Goal: Communication & Community: Participate in discussion

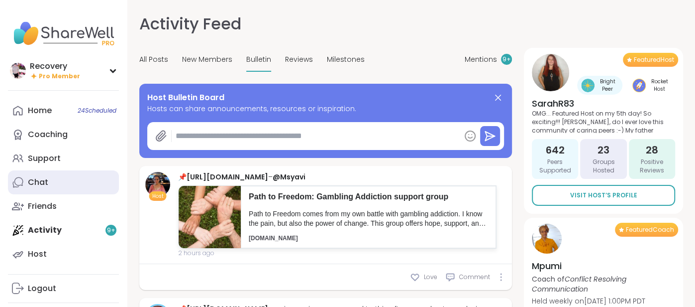
click at [38, 185] on div "Chat" at bounding box center [38, 182] width 20 height 11
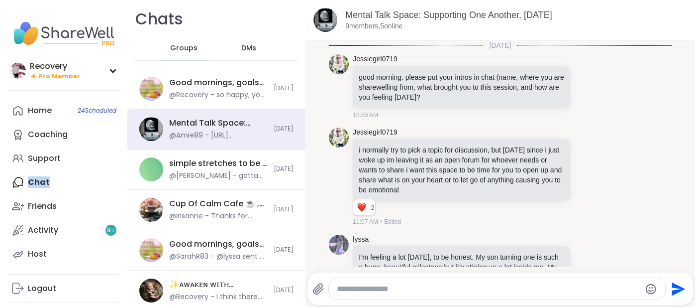
scroll to position [7863, 0]
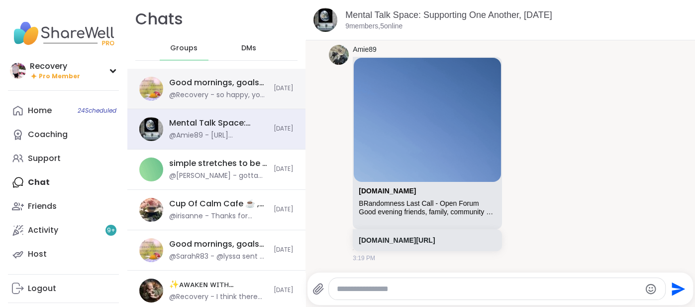
click at [218, 88] on div "Good mornings, goals and gratitude's, [DATE] @Recovery - so happy, you got resu…" at bounding box center [218, 88] width 99 height 23
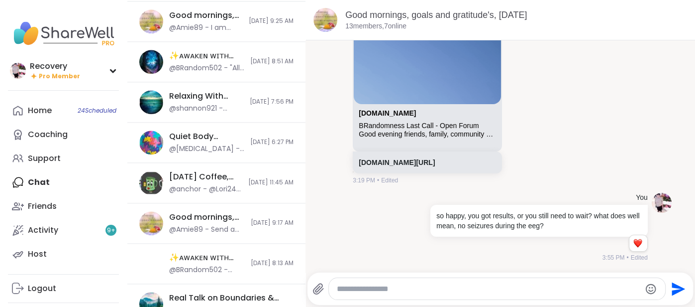
scroll to position [766, 0]
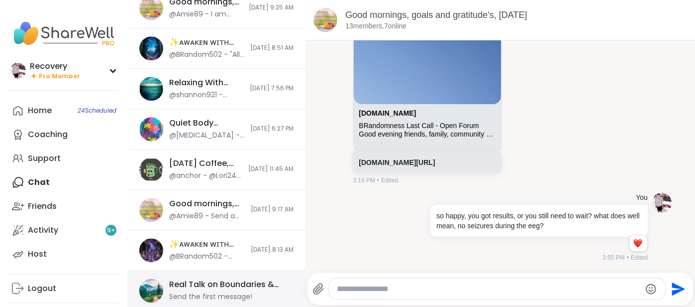
click at [181, 285] on div "Real Talk on Boundaries & Self-Care, [DATE]" at bounding box center [228, 284] width 118 height 11
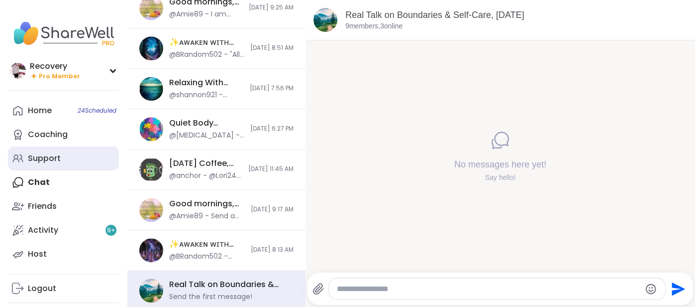
click at [66, 157] on link "Support" at bounding box center [63, 158] width 111 height 24
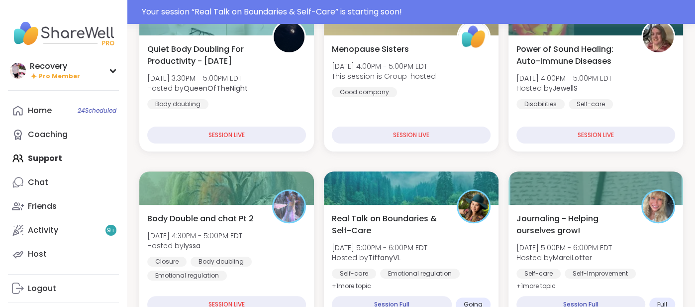
scroll to position [162, 0]
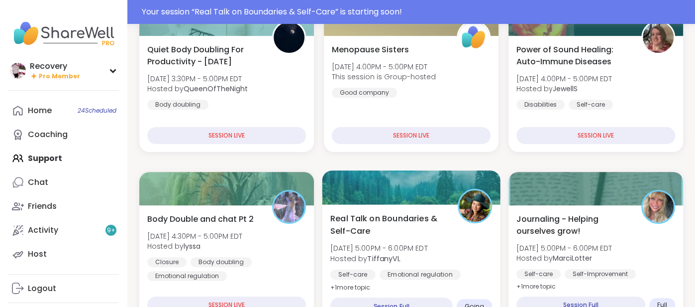
click at [444, 242] on div "Real Talk on Boundaries & Self-Care [DATE] 5:00PM - 6:00PM EDT Hosted by Tiffan…" at bounding box center [411, 252] width 162 height 81
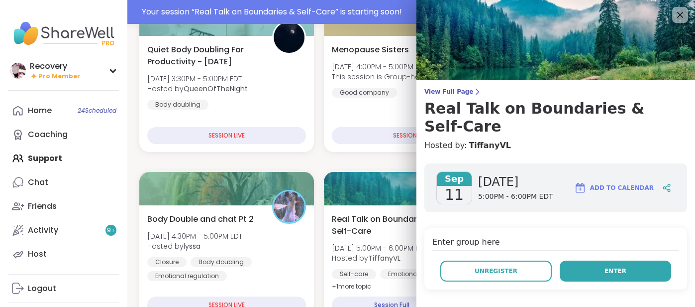
click at [627, 260] on button "Enter" at bounding box center [615, 270] width 111 height 21
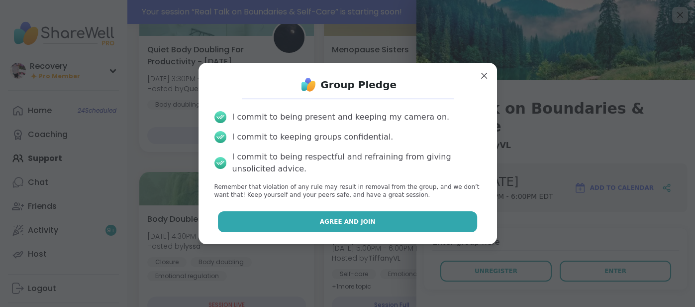
click at [298, 231] on button "Agree and Join" at bounding box center [347, 221] width 259 height 21
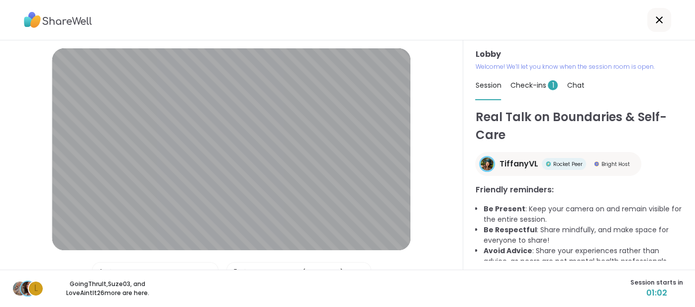
click at [528, 85] on span "Check-ins 1" at bounding box center [534, 85] width 48 height 10
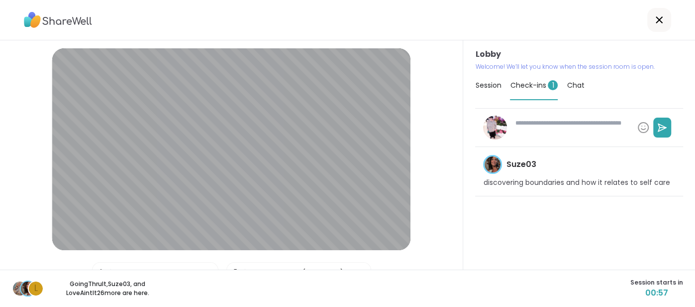
type textarea "*"
click at [484, 89] on span "Session" at bounding box center [488, 85] width 26 height 10
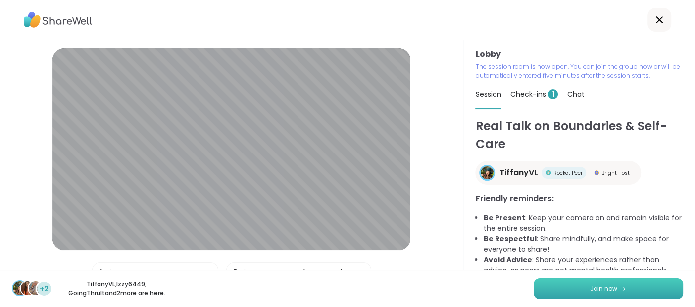
click at [613, 284] on span "Join now" at bounding box center [603, 288] width 27 height 9
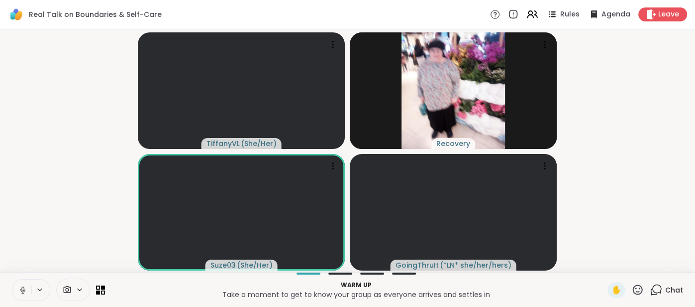
click at [18, 296] on button at bounding box center [21, 289] width 19 height 21
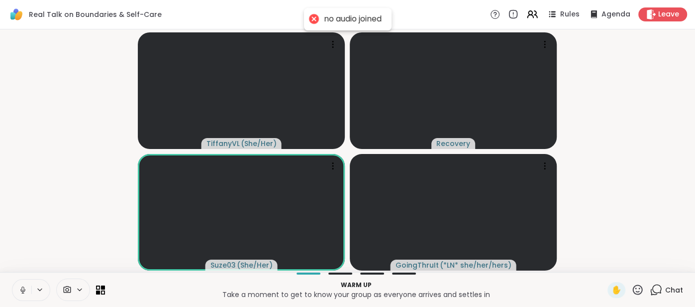
click at [18, 291] on icon at bounding box center [22, 289] width 9 height 9
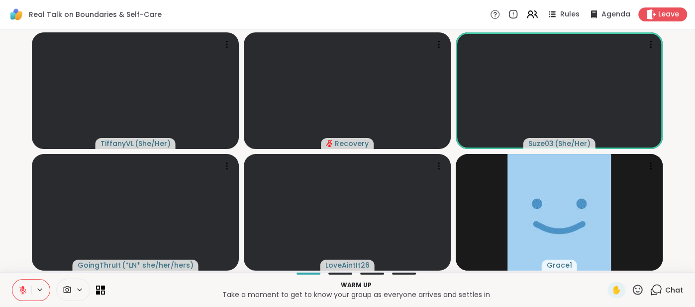
click at [673, 290] on span "Chat" at bounding box center [674, 290] width 18 height 10
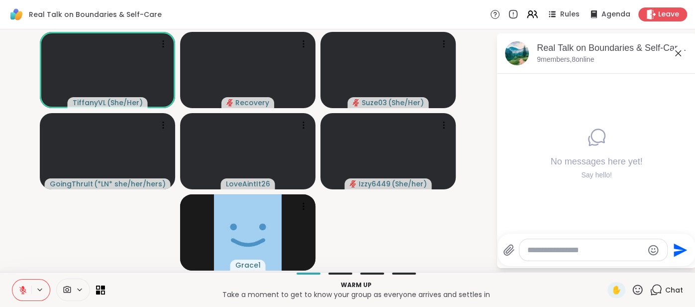
click at [683, 54] on icon at bounding box center [678, 53] width 12 height 12
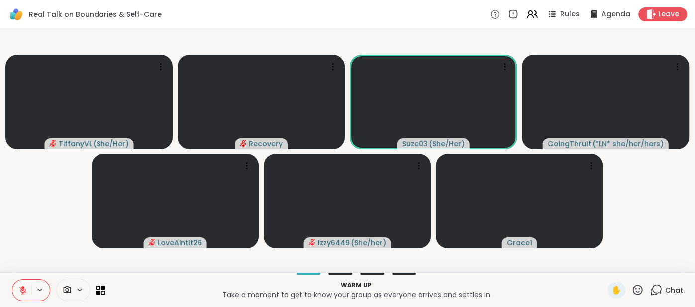
click at [26, 291] on icon at bounding box center [22, 289] width 9 height 9
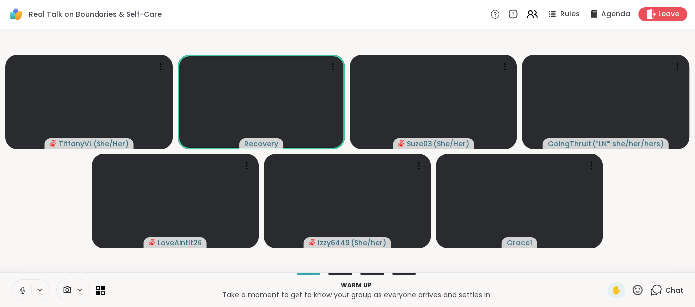
click at [13, 289] on button at bounding box center [21, 289] width 19 height 21
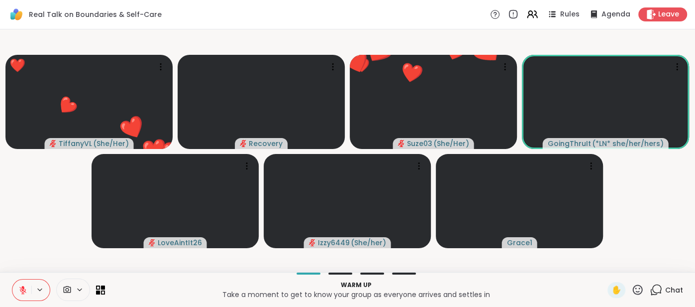
click at [16, 291] on button at bounding box center [21, 289] width 19 height 21
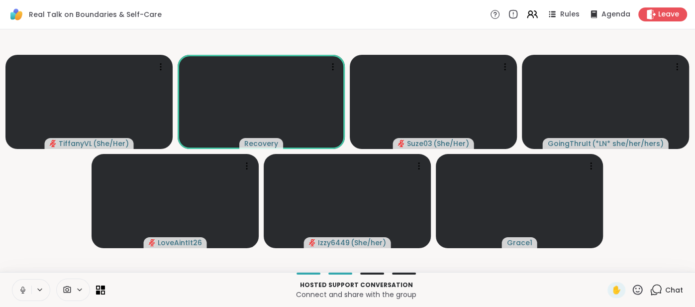
click at [16, 287] on button at bounding box center [21, 289] width 19 height 21
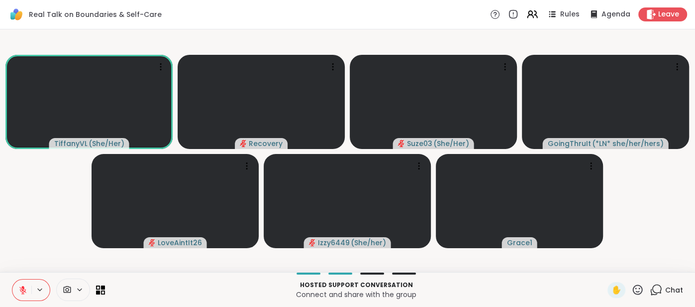
click at [17, 284] on button at bounding box center [21, 289] width 19 height 21
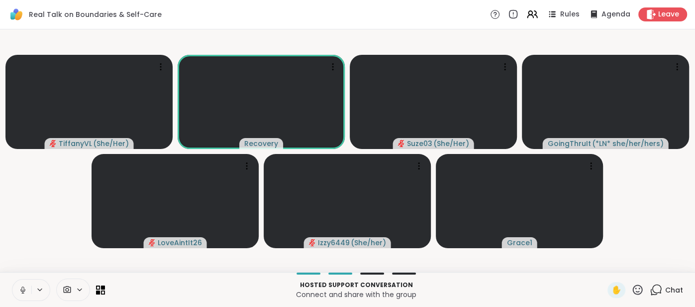
click at [20, 286] on icon at bounding box center [22, 289] width 9 height 9
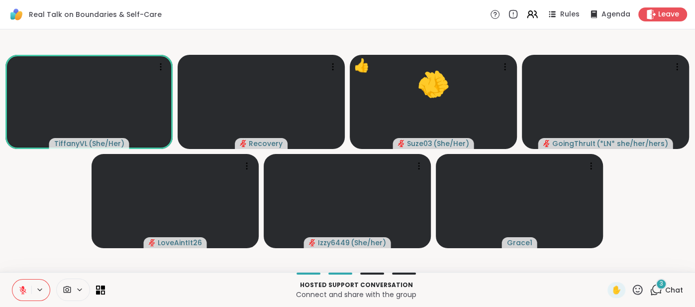
click at [15, 291] on button at bounding box center [21, 289] width 19 height 21
click at [16, 290] on button at bounding box center [21, 289] width 19 height 21
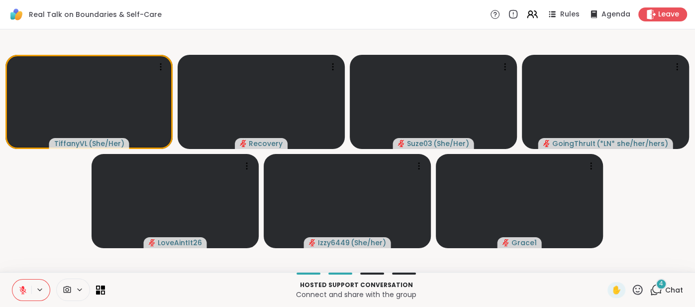
click at [674, 294] on span "Chat" at bounding box center [674, 290] width 18 height 10
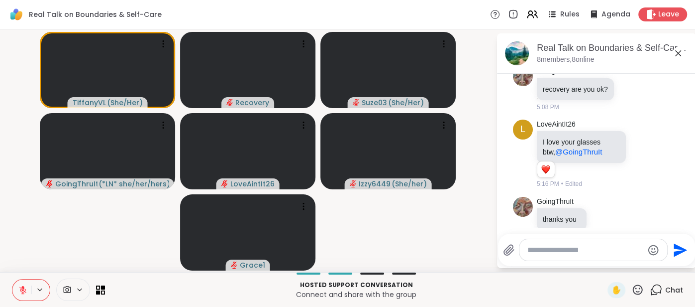
scroll to position [124, 0]
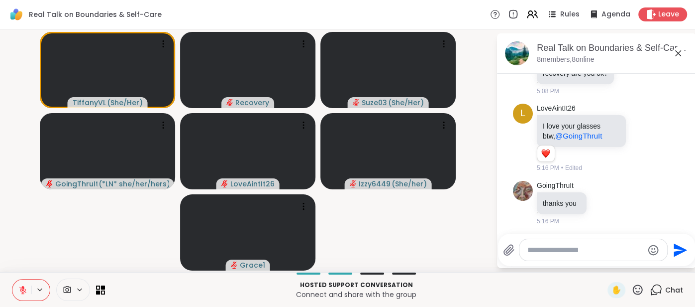
click at [677, 56] on icon at bounding box center [678, 53] width 12 height 12
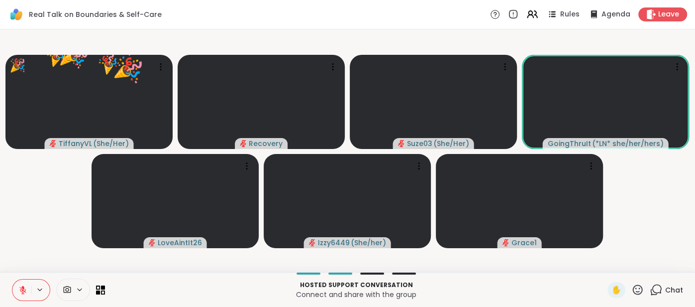
click at [25, 284] on button at bounding box center [21, 289] width 19 height 21
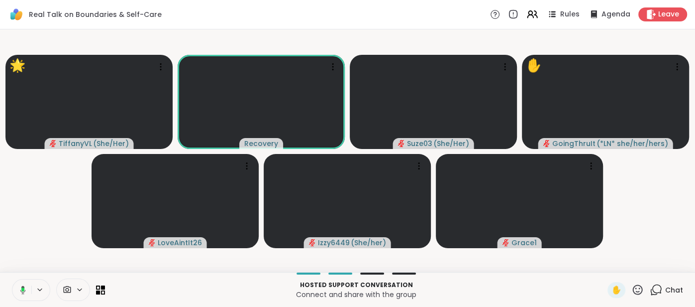
click at [18, 289] on icon at bounding box center [21, 289] width 9 height 9
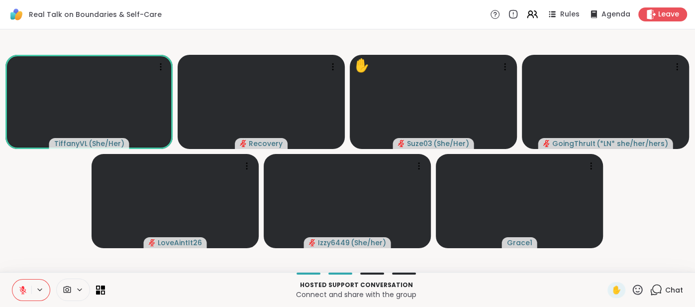
click at [21, 287] on icon at bounding box center [22, 289] width 9 height 9
click at [15, 288] on button at bounding box center [21, 289] width 19 height 21
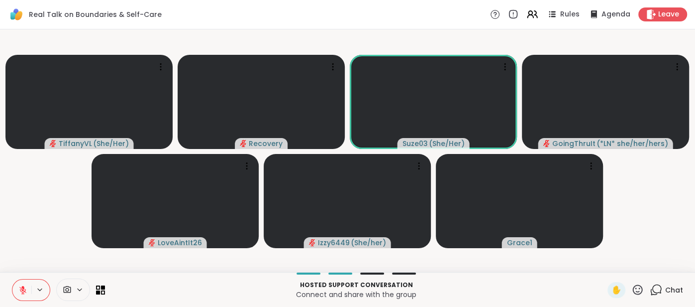
click at [20, 291] on icon at bounding box center [22, 289] width 7 height 7
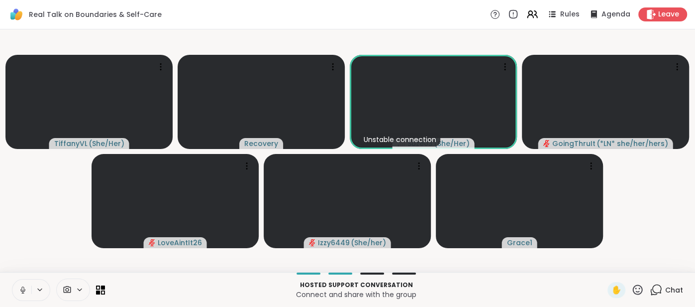
click at [20, 288] on icon at bounding box center [22, 289] width 9 height 9
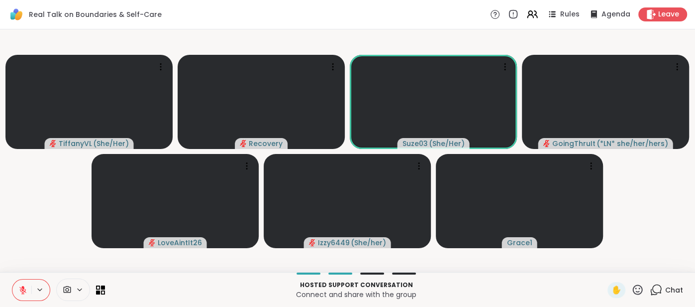
click at [19, 288] on icon at bounding box center [22, 289] width 9 height 9
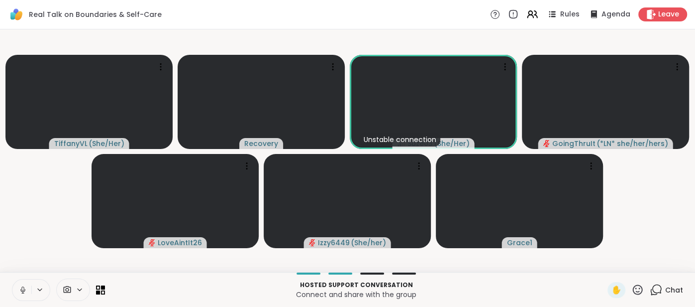
click at [20, 287] on icon at bounding box center [22, 289] width 9 height 9
click at [21, 284] on button at bounding box center [21, 289] width 19 height 21
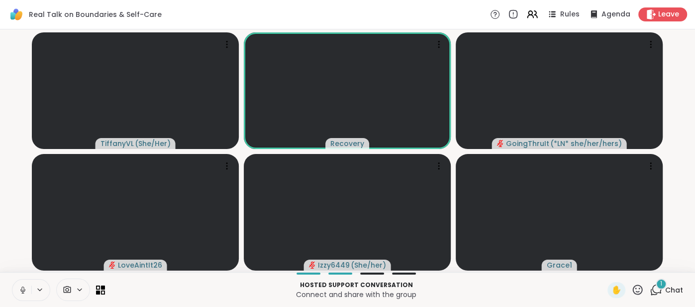
click at [19, 286] on icon at bounding box center [22, 289] width 9 height 9
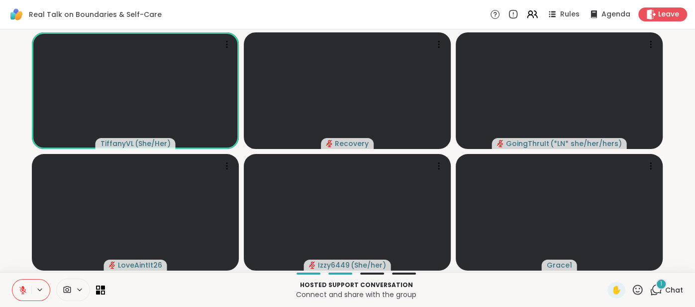
click at [19, 285] on icon at bounding box center [22, 289] width 9 height 9
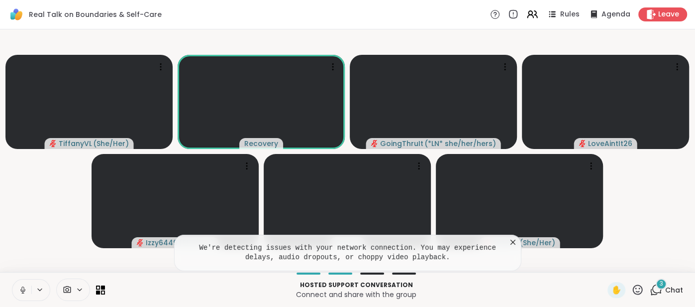
click at [514, 243] on icon at bounding box center [513, 241] width 5 height 5
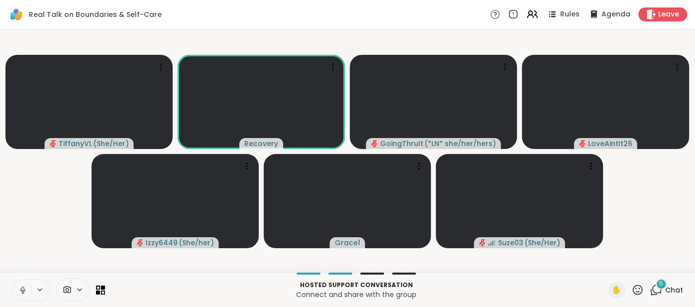
click at [18, 287] on icon at bounding box center [22, 289] width 9 height 9
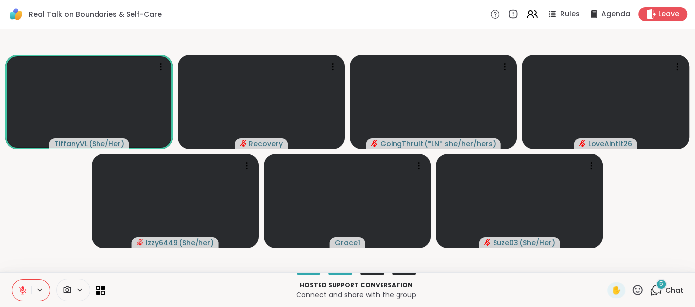
click at [667, 289] on span "Chat" at bounding box center [674, 290] width 18 height 10
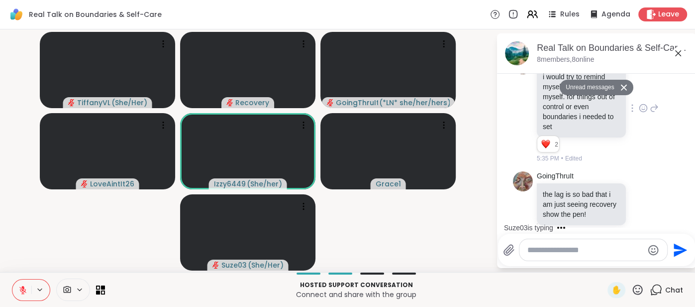
scroll to position [506, 0]
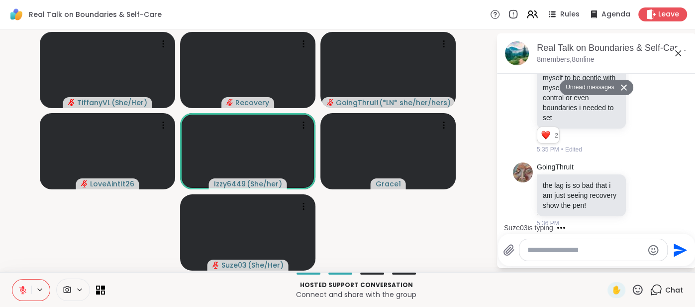
click at [679, 54] on icon at bounding box center [678, 53] width 6 height 6
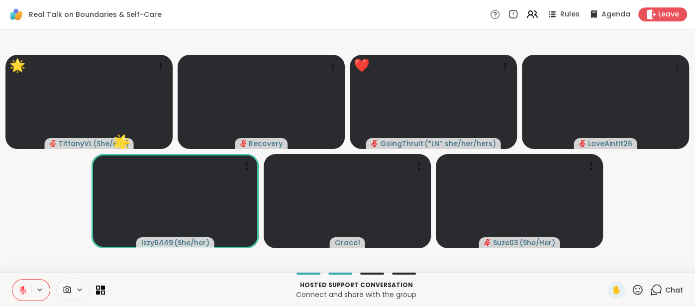
click at [633, 286] on icon at bounding box center [637, 289] width 12 height 12
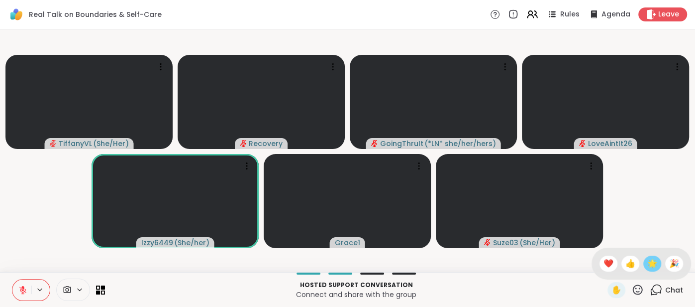
click at [652, 269] on div "🌟" at bounding box center [652, 263] width 18 height 16
click at [636, 286] on icon at bounding box center [638, 289] width 10 height 10
click at [646, 262] on div "🌟" at bounding box center [652, 263] width 18 height 16
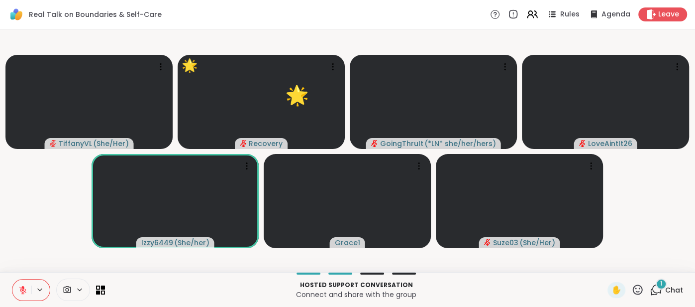
click at [667, 284] on div "1 Chat" at bounding box center [666, 290] width 33 height 16
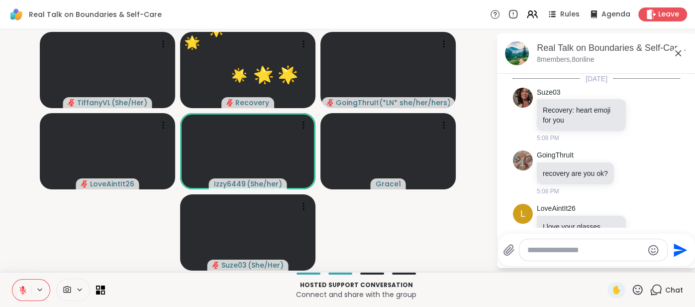
scroll to position [554, 0]
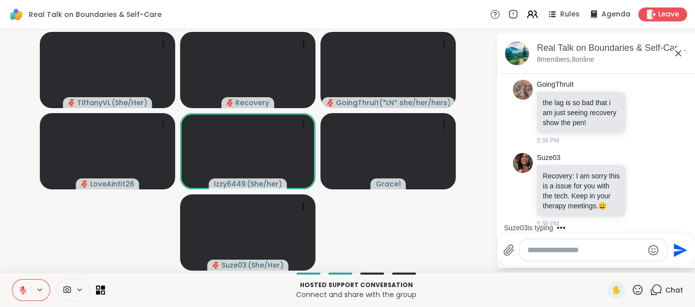
click at [681, 52] on icon at bounding box center [678, 53] width 12 height 12
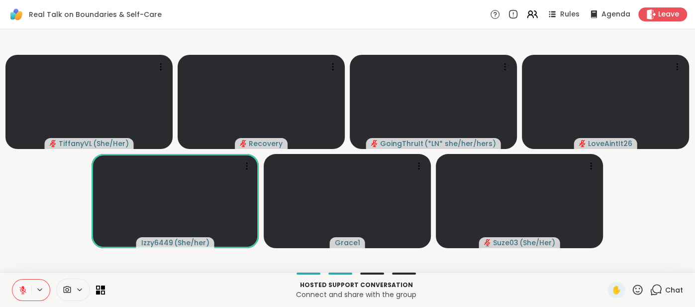
click at [669, 289] on span "Chat" at bounding box center [674, 290] width 18 height 10
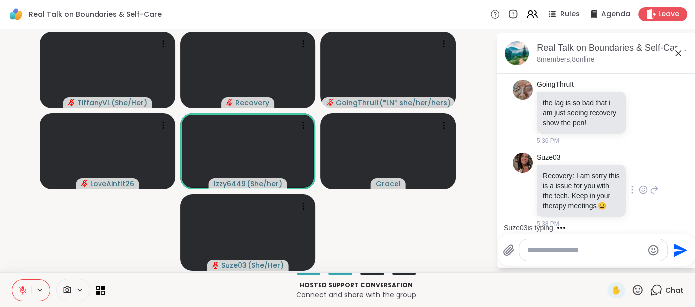
click at [640, 186] on icon at bounding box center [643, 190] width 9 height 10
click at [521, 172] on div "Select Reaction: Joy" at bounding box center [520, 173] width 9 height 9
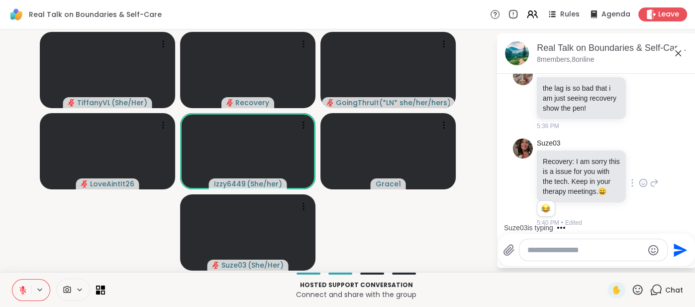
scroll to position [691, 0]
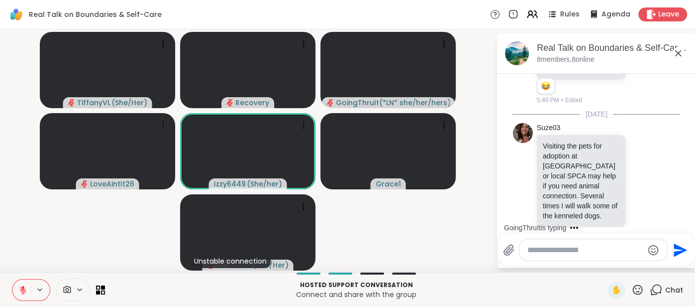
click at [546, 253] on textarea "Type your message" at bounding box center [585, 250] width 116 height 10
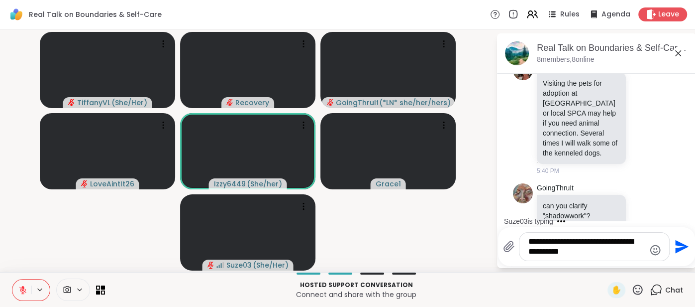
scroll to position [0, 0]
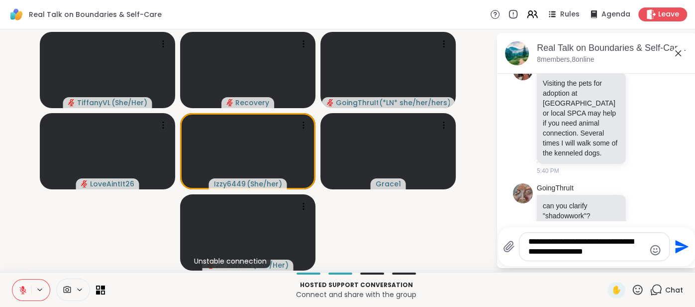
type textarea "**********"
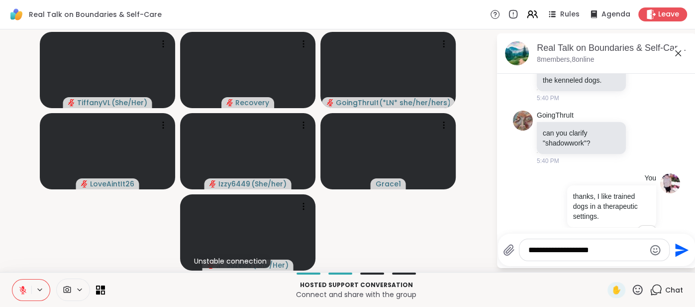
scroll to position [840, 0]
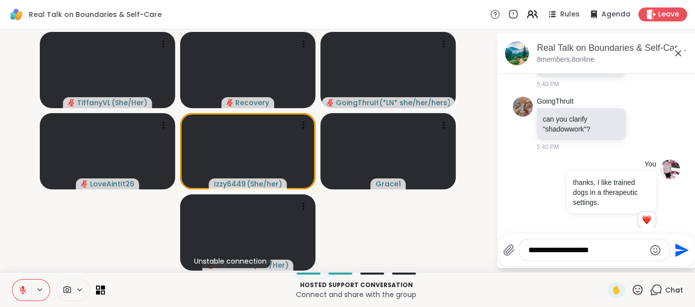
type textarea "**********"
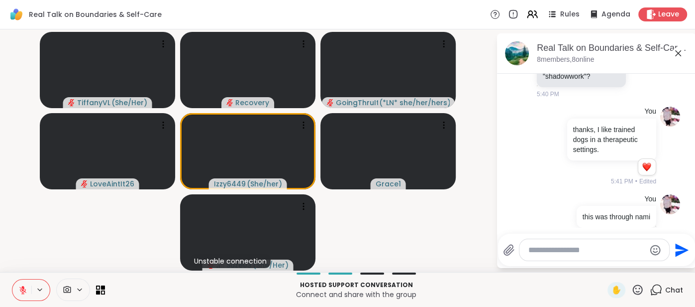
click at [678, 54] on icon at bounding box center [678, 53] width 12 height 12
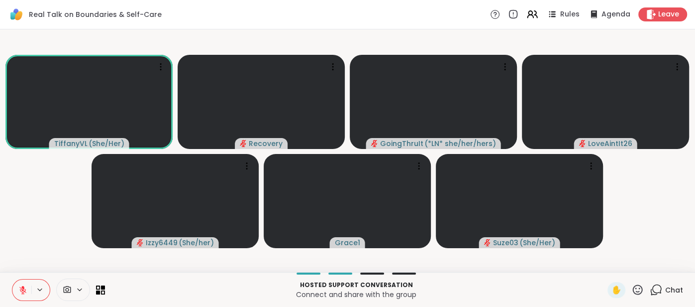
click at [636, 299] on div "Hosted support conversation Connect and share with the group ✋ Chat" at bounding box center [347, 289] width 695 height 35
click at [635, 288] on icon at bounding box center [637, 289] width 12 height 12
click at [651, 266] on span "🌟" at bounding box center [652, 263] width 10 height 12
click at [19, 289] on icon at bounding box center [22, 289] width 9 height 9
click at [19, 289] on icon at bounding box center [21, 289] width 9 height 9
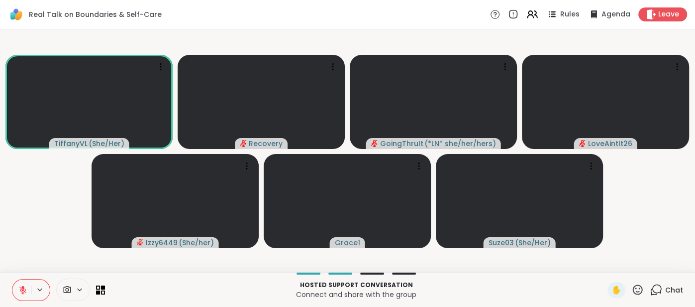
click at [26, 282] on button at bounding box center [21, 289] width 19 height 21
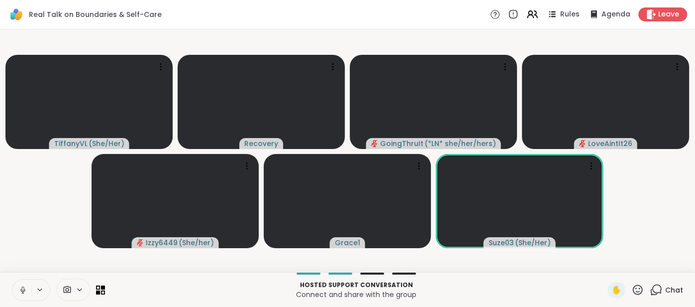
click at [18, 287] on icon at bounding box center [22, 289] width 9 height 9
click at [19, 287] on icon at bounding box center [22, 289] width 9 height 9
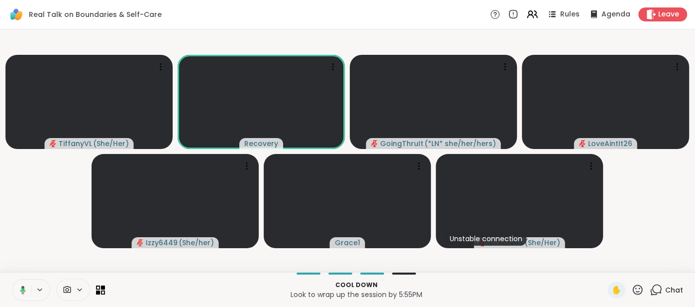
click at [20, 290] on icon at bounding box center [21, 289] width 9 height 9
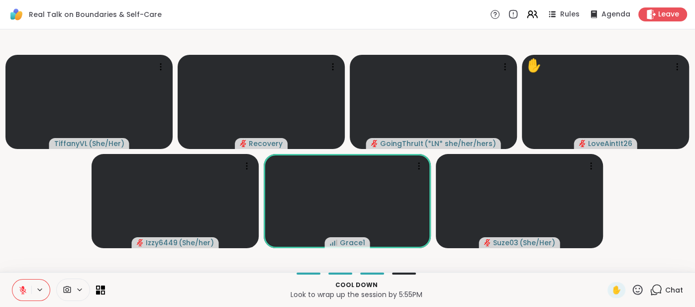
click at [23, 286] on icon at bounding box center [22, 287] width 3 height 4
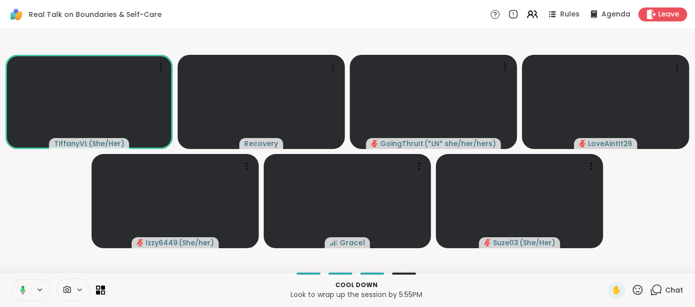
click at [24, 286] on icon at bounding box center [21, 289] width 9 height 9
click at [25, 284] on button at bounding box center [21, 289] width 19 height 21
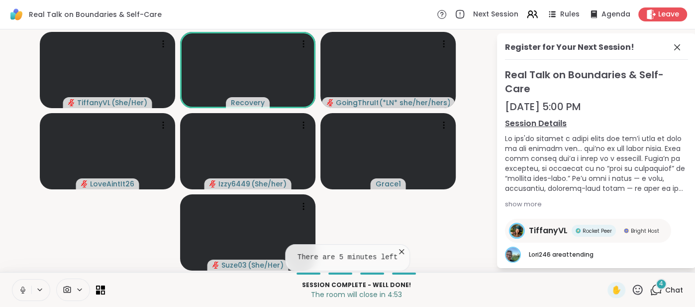
click at [677, 54] on div "Register for Your Next Session!" at bounding box center [596, 50] width 183 height 18
click at [678, 49] on icon at bounding box center [677, 47] width 12 height 12
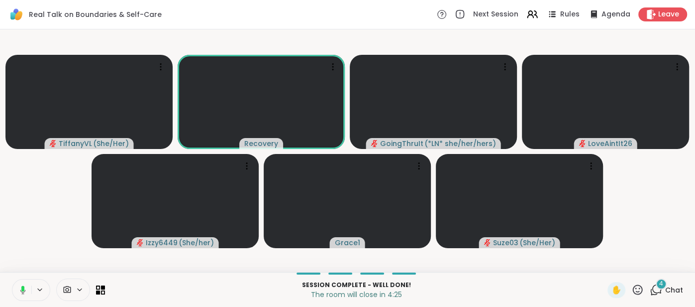
click at [20, 287] on icon at bounding box center [21, 289] width 9 height 9
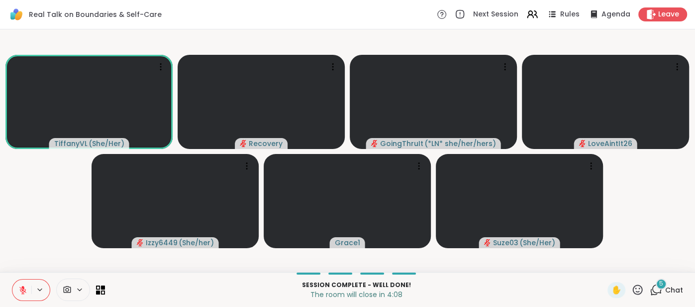
click at [671, 285] on span "Chat" at bounding box center [674, 290] width 18 height 10
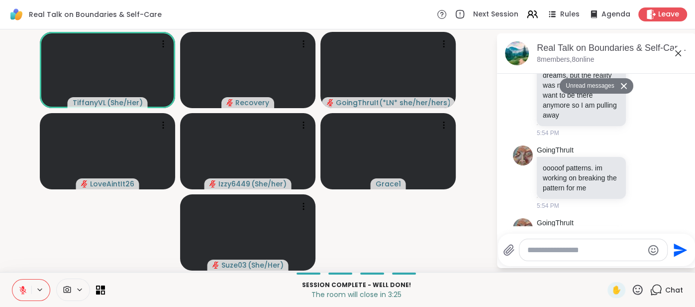
scroll to position [1320, 0]
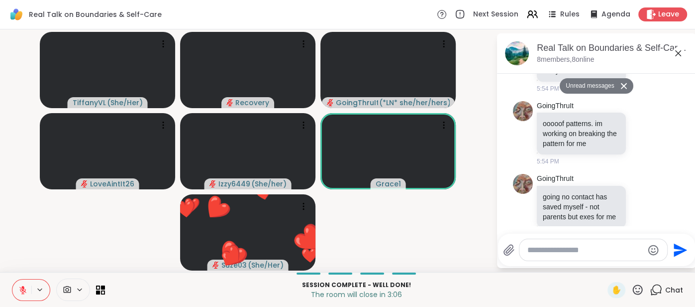
click at [21, 285] on icon at bounding box center [22, 289] width 9 height 9
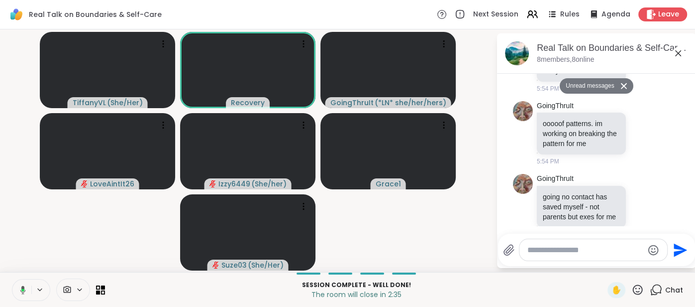
click at [679, 56] on icon at bounding box center [678, 53] width 12 height 12
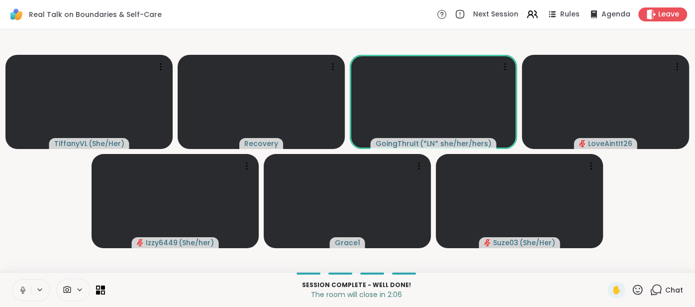
click at [16, 292] on button at bounding box center [21, 289] width 19 height 21
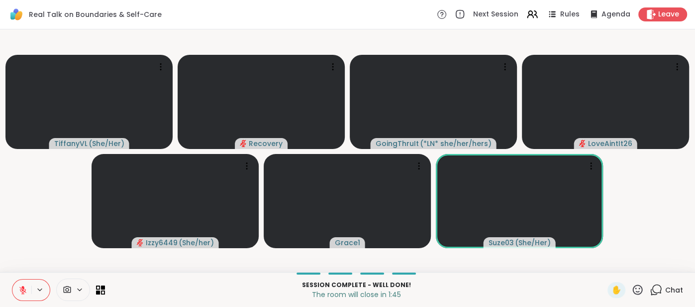
click at [20, 286] on icon at bounding box center [22, 289] width 9 height 9
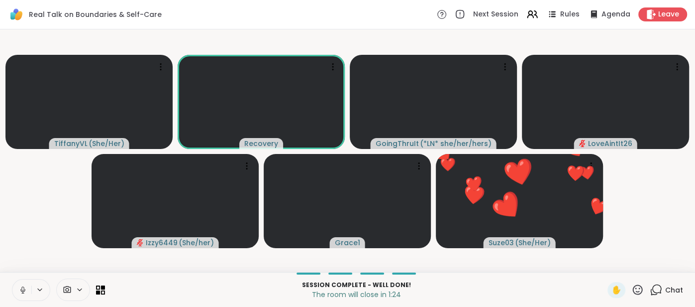
click at [14, 289] on button at bounding box center [21, 289] width 19 height 21
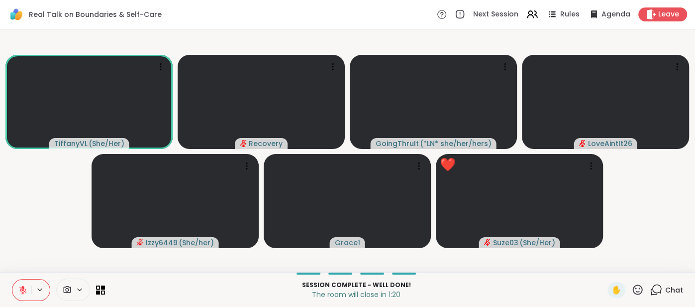
click at [22, 285] on icon at bounding box center [22, 289] width 9 height 9
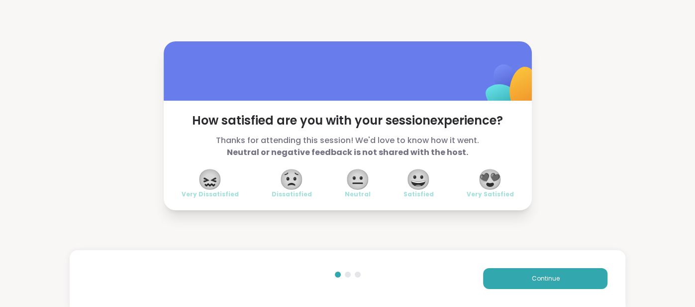
click at [491, 178] on span "😍" at bounding box center [490, 179] width 25 height 18
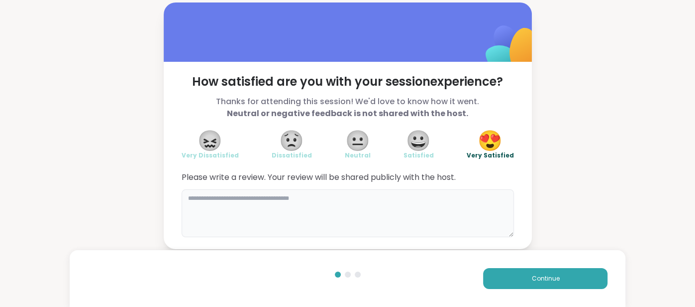
click at [425, 195] on textarea at bounding box center [348, 213] width 332 height 48
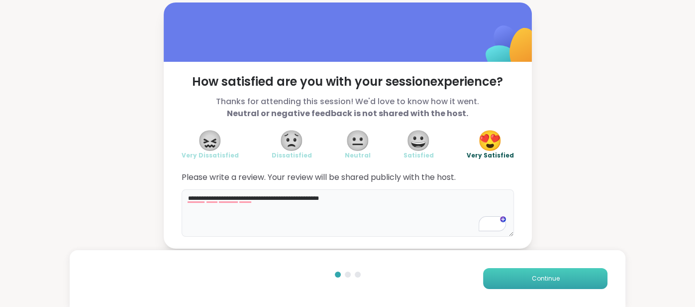
type textarea "**********"
click at [491, 287] on button "Continue" at bounding box center [545, 278] width 124 height 21
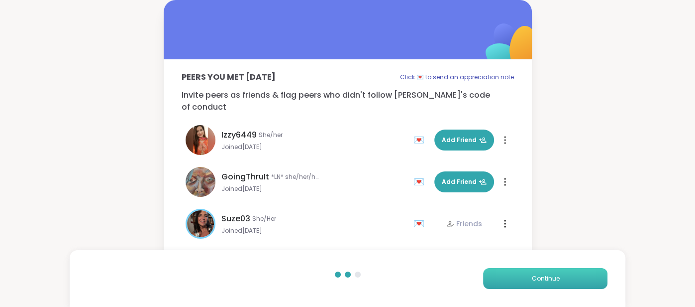
click at [492, 286] on button "Continue" at bounding box center [545, 278] width 124 height 21
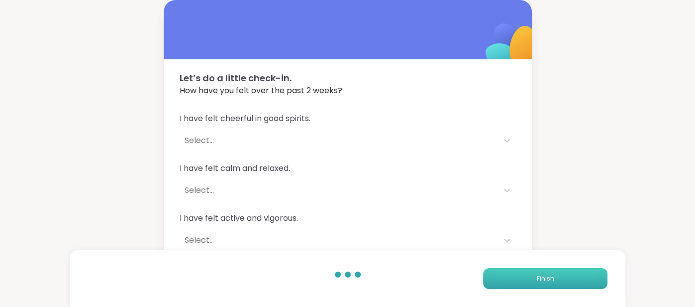
click at [487, 275] on button "Finish" at bounding box center [545, 278] width 124 height 21
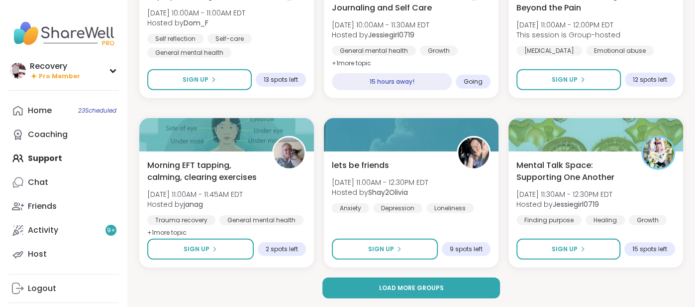
scroll to position [1884, 0]
